Goal: Task Accomplishment & Management: Use online tool/utility

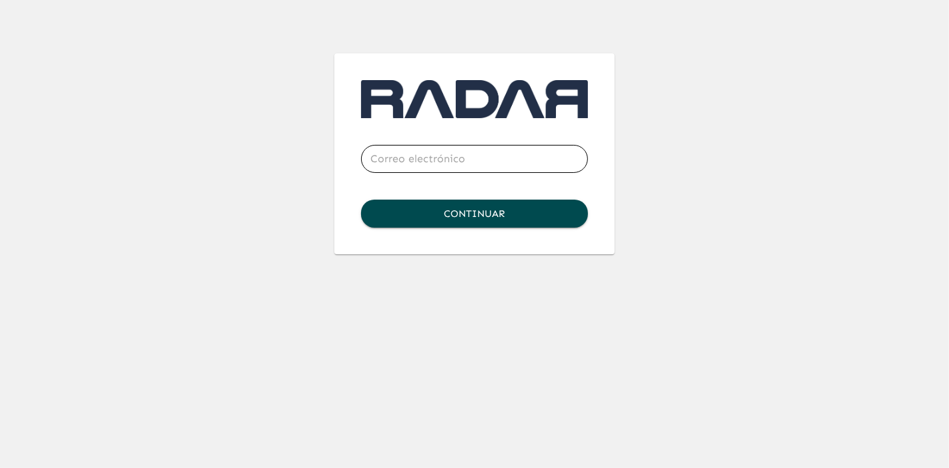
click at [429, 161] on input "email" at bounding box center [474, 158] width 227 height 37
type input "[EMAIL_ADDRESS][DOMAIN_NAME]"
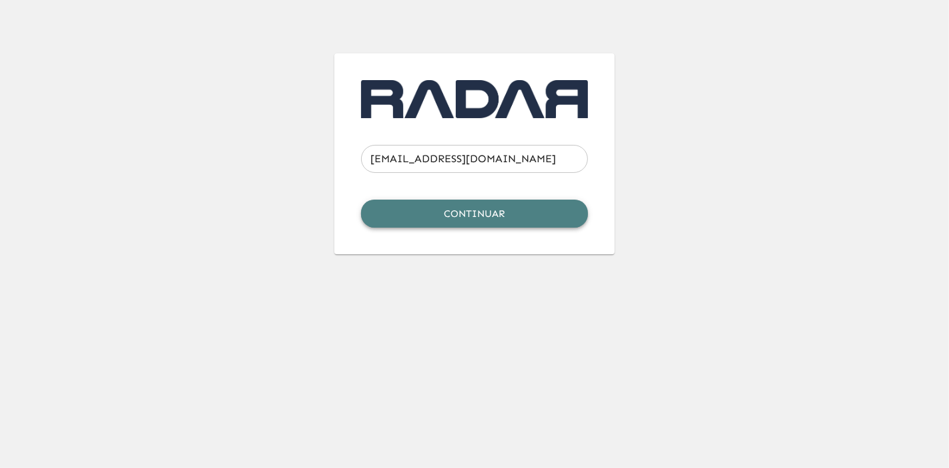
click at [476, 220] on button "Continuar" at bounding box center [474, 214] width 227 height 28
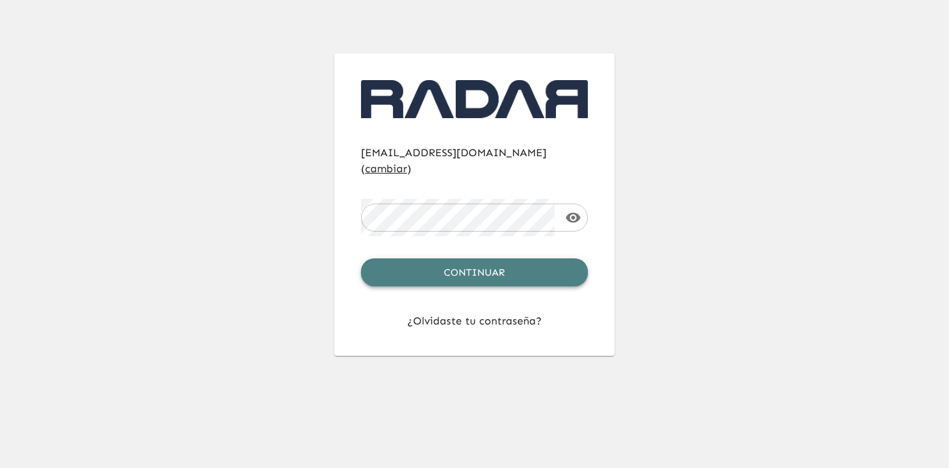
click at [487, 266] on button "Continuar" at bounding box center [474, 272] width 227 height 28
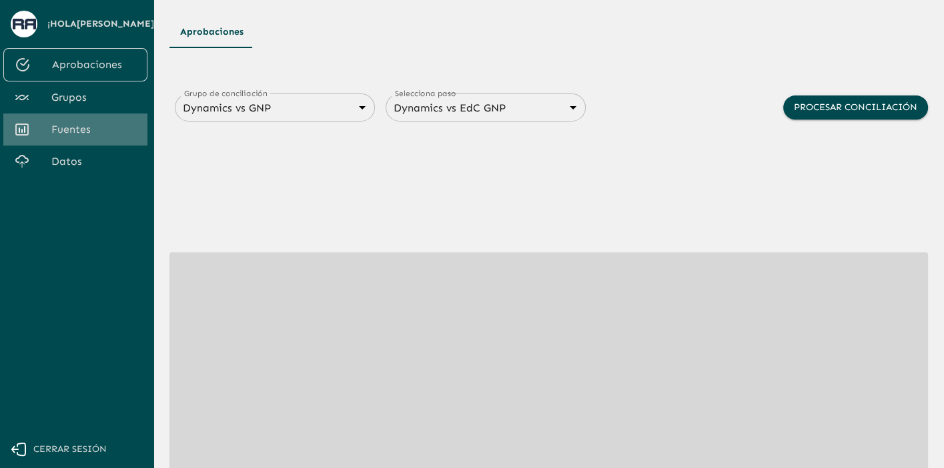
click at [85, 134] on span "Fuentes" at bounding box center [93, 129] width 85 height 16
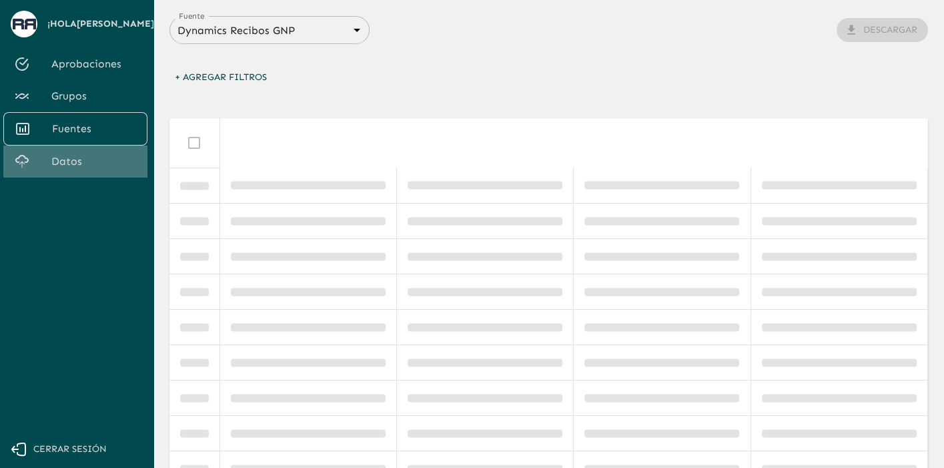
click at [71, 169] on link "Datos" at bounding box center [75, 161] width 144 height 32
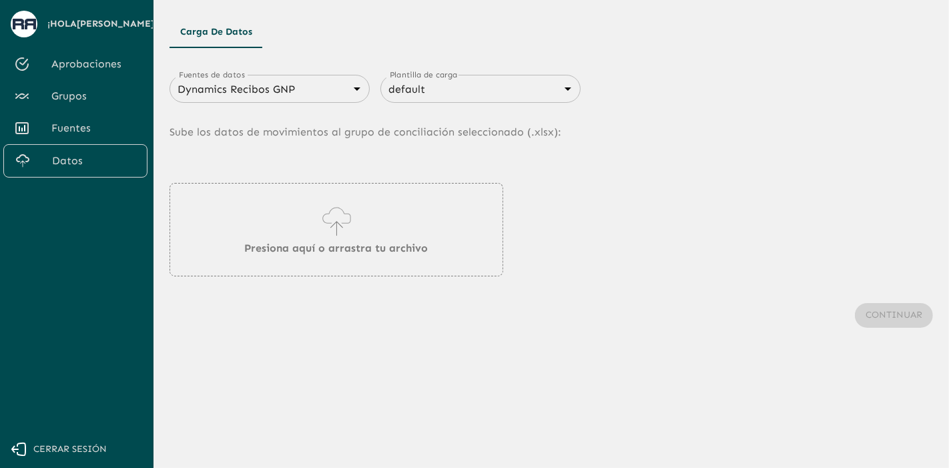
click at [294, 100] on div "Dynamics Recibos GNP 683f283f336112e7999fc7c3 Fuentes de datos" at bounding box center [270, 89] width 200 height 28
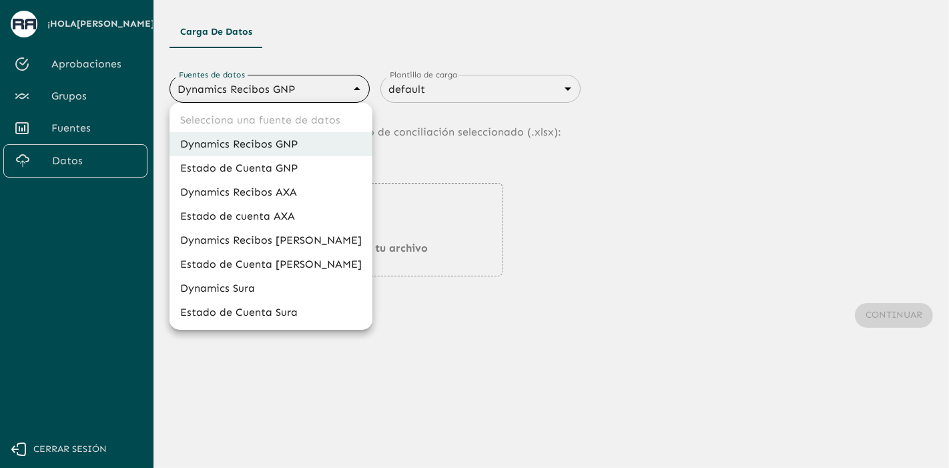
click at [334, 89] on body "Se están procesando los movimientos. Algunas acciones permanecerán deshabilitad…" at bounding box center [474, 234] width 949 height 468
click at [264, 143] on li "Dynamics Recibos GNP" at bounding box center [271, 144] width 203 height 24
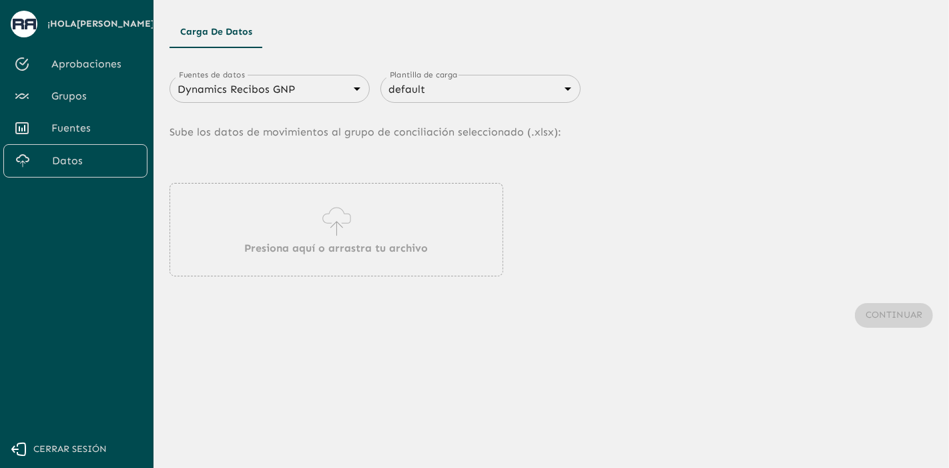
click at [322, 210] on icon at bounding box center [337, 221] width 38 height 37
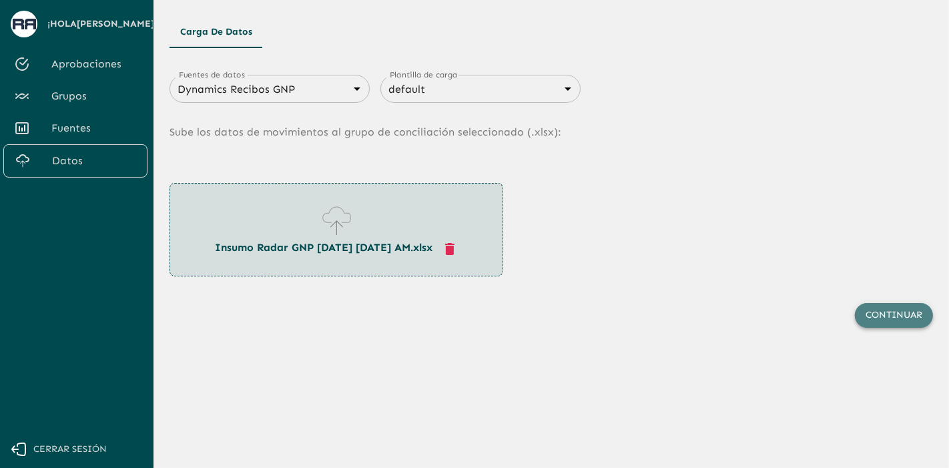
click at [894, 322] on button "Continuar" at bounding box center [894, 315] width 78 height 25
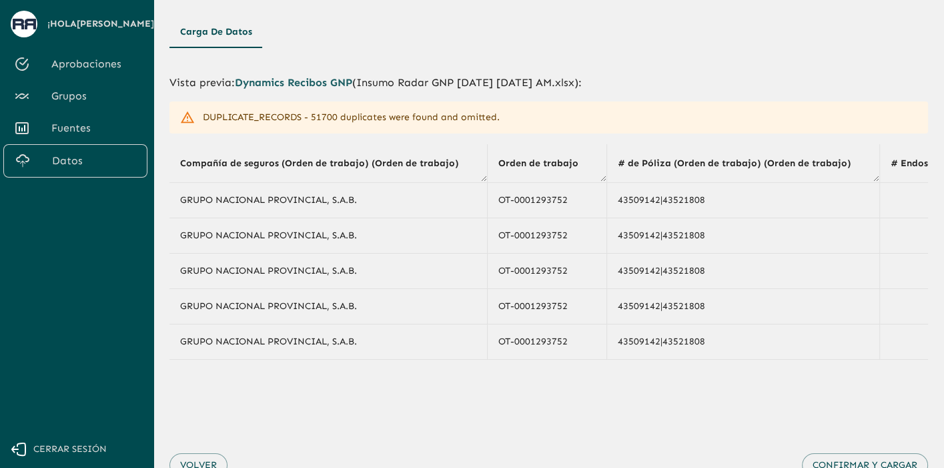
click at [383, 120] on div "DUPLICATE_RECORDS - 51700 duplicates were found and omitted." at bounding box center [351, 117] width 297 height 24
click at [352, 432] on div "Volver Confirmar y cargar" at bounding box center [549, 465] width 759 height 78
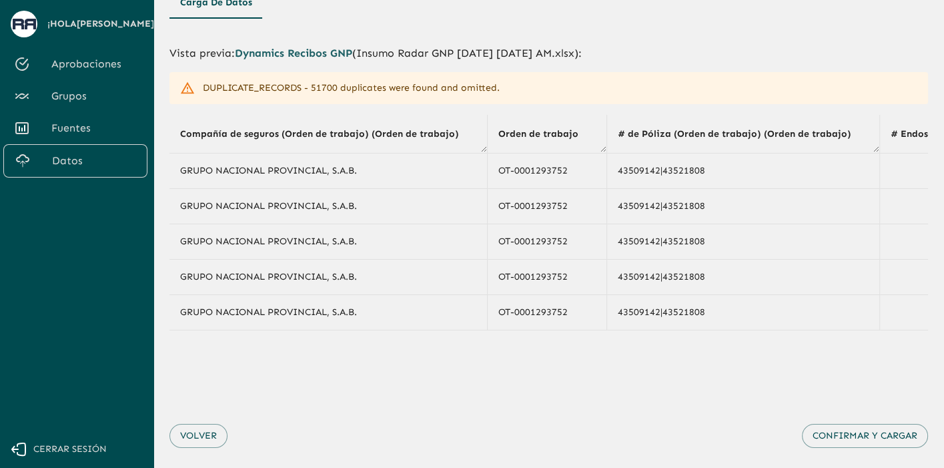
scroll to position [55, 0]
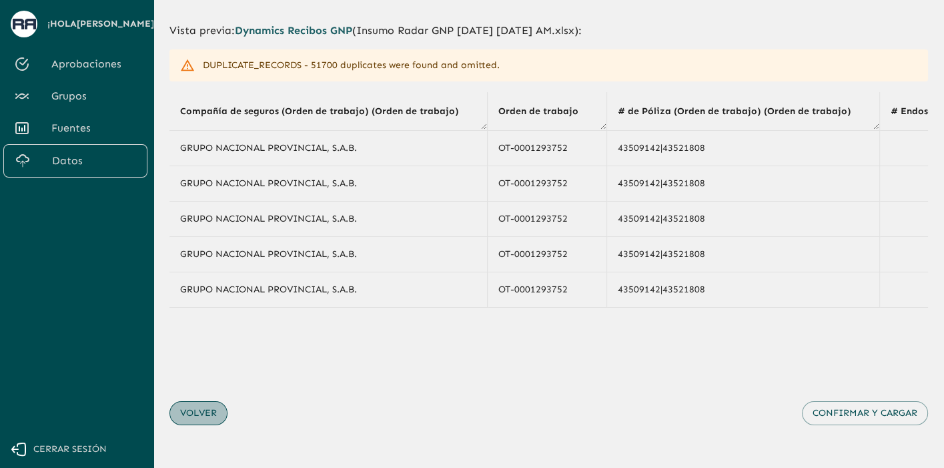
click at [198, 405] on button "Volver" at bounding box center [199, 413] width 58 height 25
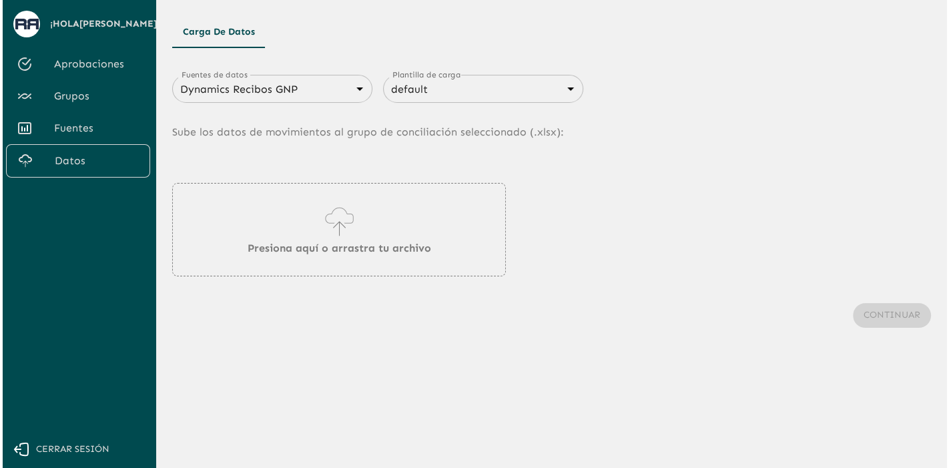
scroll to position [0, 0]
